Goal: Information Seeking & Learning: Learn about a topic

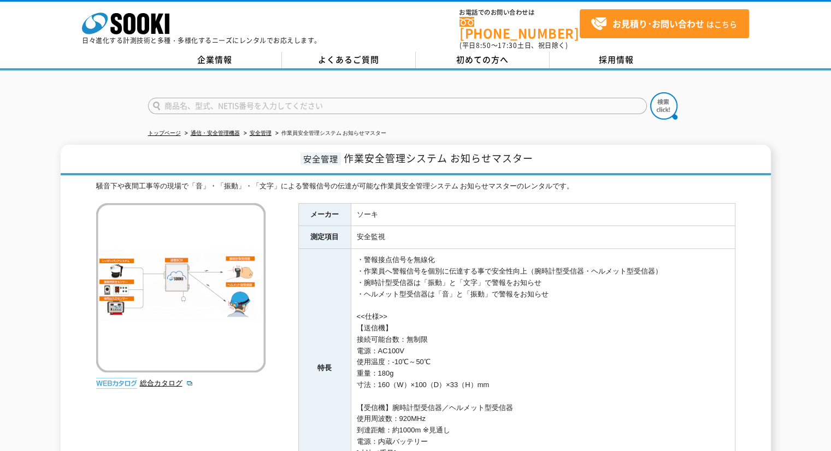
click at [339, 98] on input "text" at bounding box center [397, 106] width 499 height 16
type input "きんりんくん"
click at [650, 92] on button at bounding box center [663, 105] width 27 height 27
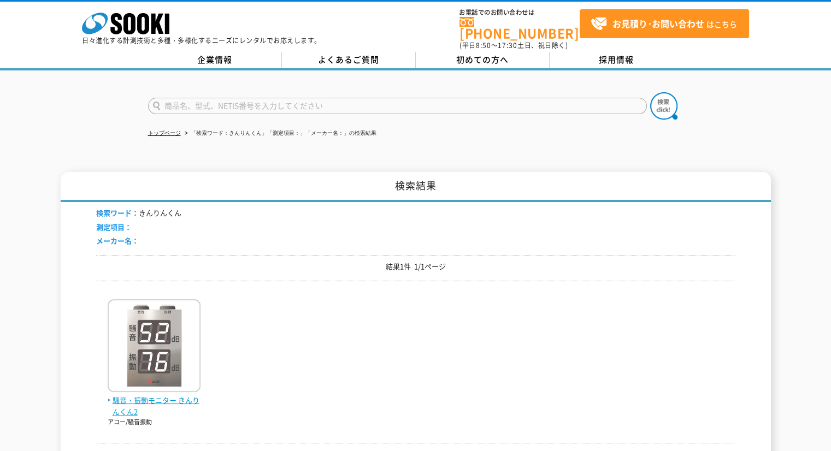
click at [162, 300] on img at bounding box center [154, 348] width 93 height 96
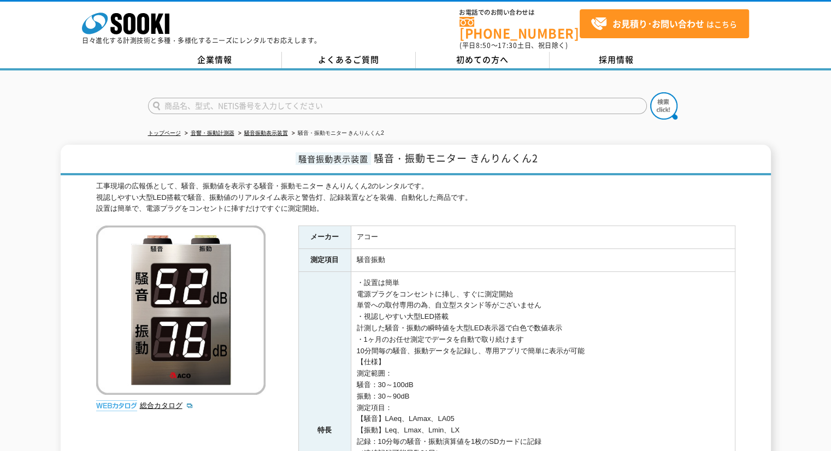
click at [377, 105] on input "text" at bounding box center [397, 106] width 499 height 16
type input "CM"
click at [650, 92] on button at bounding box center [663, 105] width 27 height 27
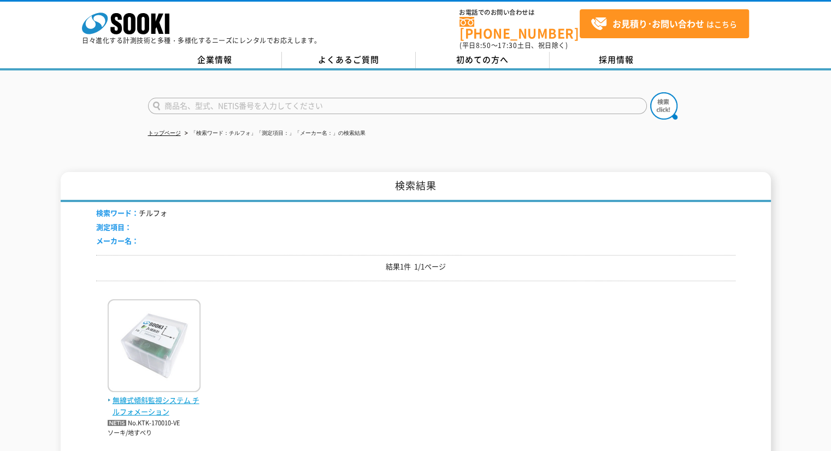
click at [171, 307] on img at bounding box center [154, 348] width 93 height 96
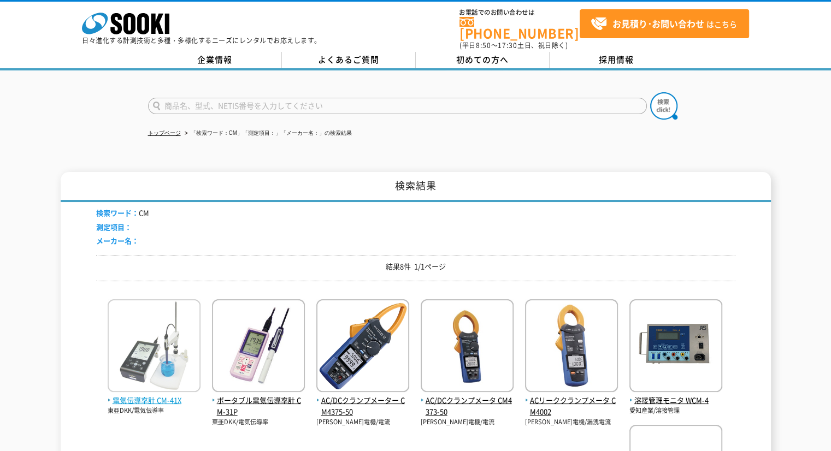
click at [172, 342] on img at bounding box center [154, 348] width 93 height 96
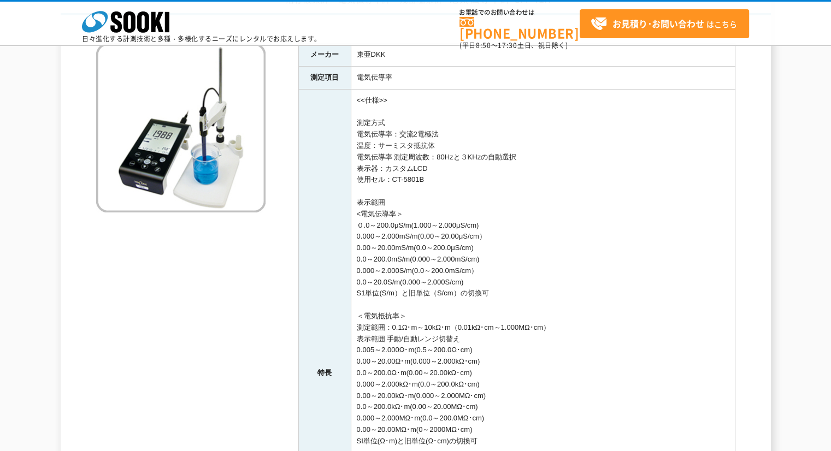
scroll to position [164, 0]
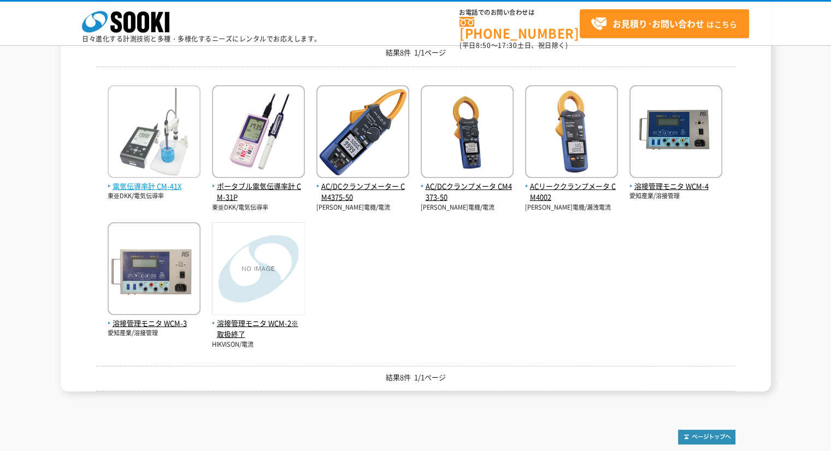
click at [181, 158] on img at bounding box center [154, 133] width 93 height 96
